Goal: Task Accomplishment & Management: Use online tool/utility

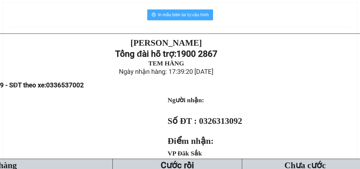
click at [188, 12] on span "In mẫu biên lai tự cấu hình" at bounding box center [183, 14] width 51 height 7
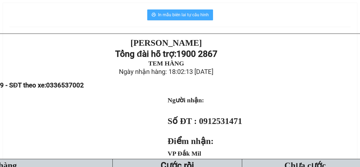
click at [181, 16] on span "In mẫu biên lai tự cấu hình" at bounding box center [183, 14] width 51 height 7
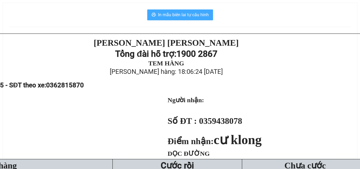
click at [177, 16] on span "In mẫu biên lai tự cấu hình" at bounding box center [183, 14] width 51 height 7
